Goal: Navigation & Orientation: Go to known website

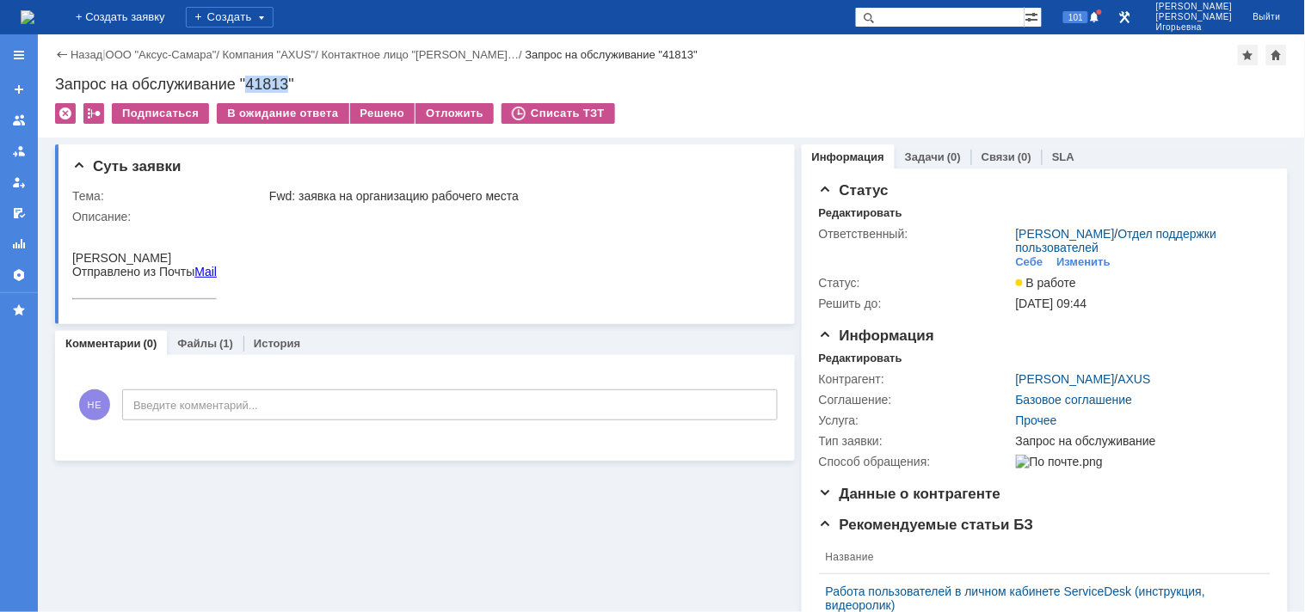
click at [34, 19] on img at bounding box center [28, 17] width 14 height 14
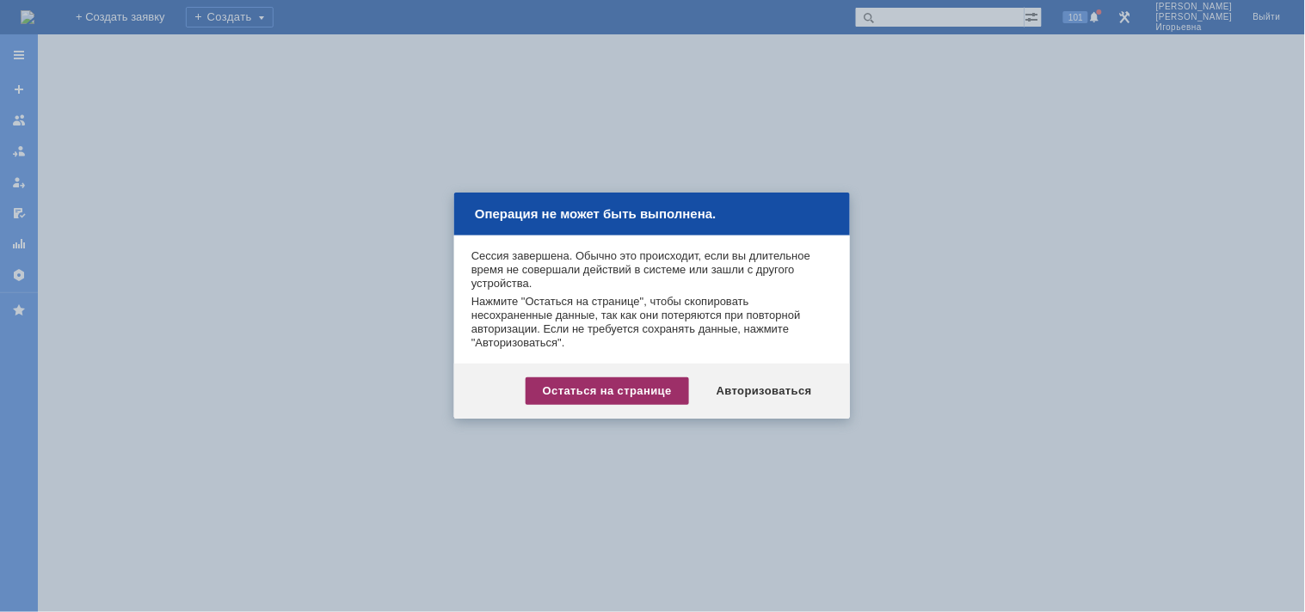
click at [606, 396] on div "Остаться на странице" at bounding box center [606, 392] width 163 height 28
